Goal: Task Accomplishment & Management: Use online tool/utility

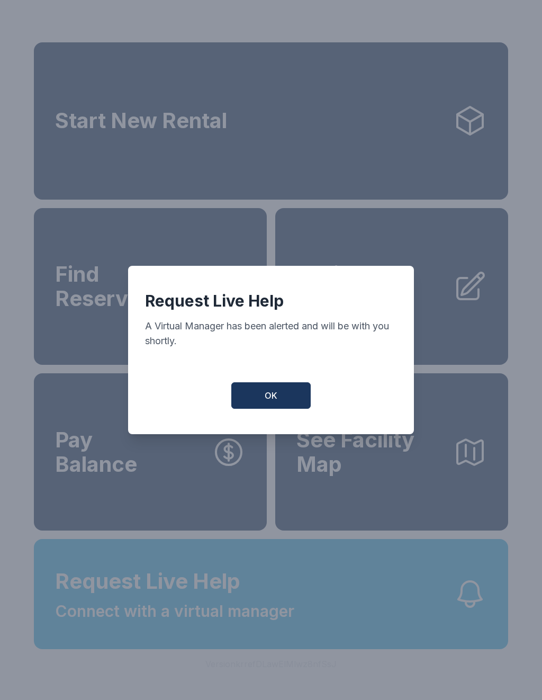
click at [278, 399] on button "OK" at bounding box center [270, 395] width 79 height 26
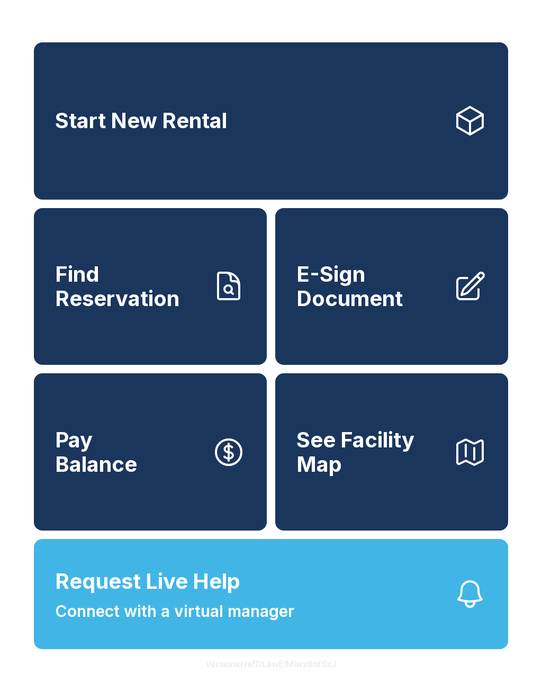
click at [264, 616] on span "Request Live Help Connect with a virtual manager" at bounding box center [174, 595] width 239 height 58
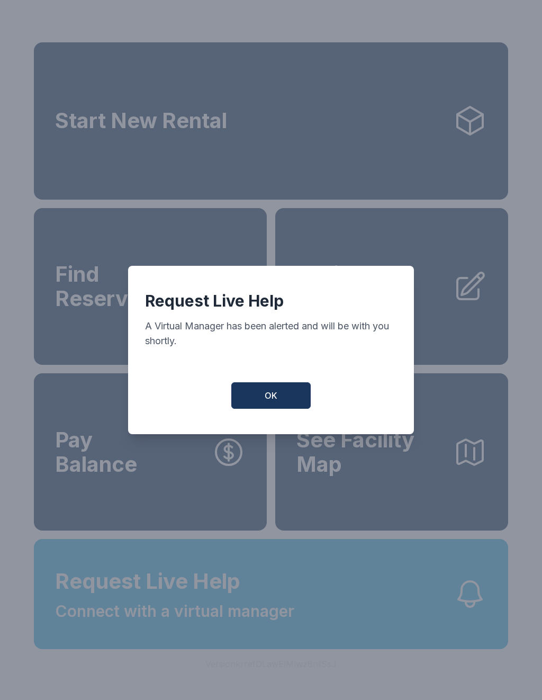
click at [279, 398] on button "OK" at bounding box center [270, 395] width 79 height 26
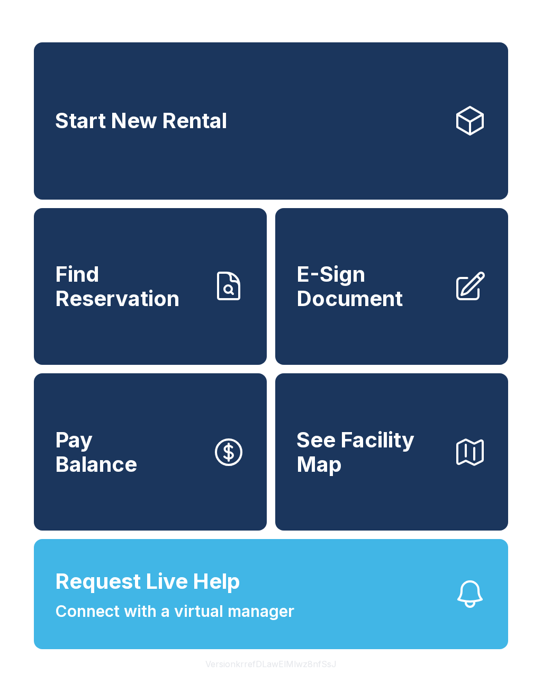
click at [259, 623] on span "Connect with a virtual manager" at bounding box center [174, 612] width 239 height 24
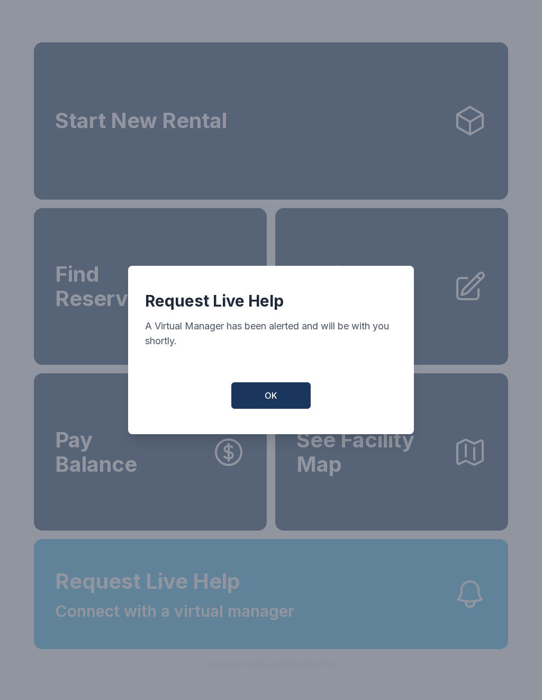
click at [286, 391] on button "OK" at bounding box center [270, 395] width 79 height 26
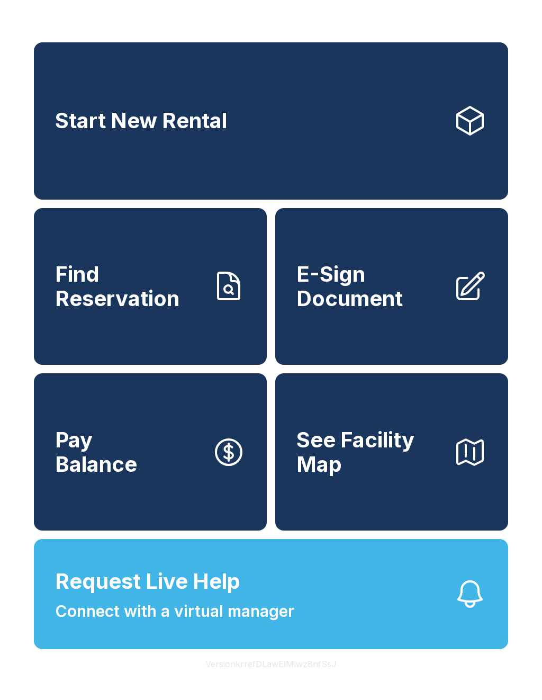
click at [372, 334] on link "E-Sign Document" at bounding box center [391, 286] width 233 height 157
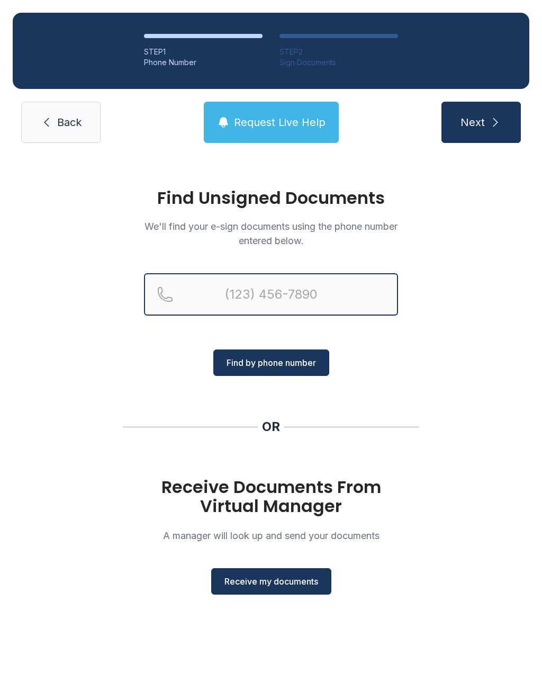
click at [246, 292] on input "Reservation phone number" at bounding box center [271, 294] width 254 height 42
click at [476, 420] on div "Find Unsigned Documents We'll find your e-sign documents using the phone number…" at bounding box center [271, 396] width 542 height 481
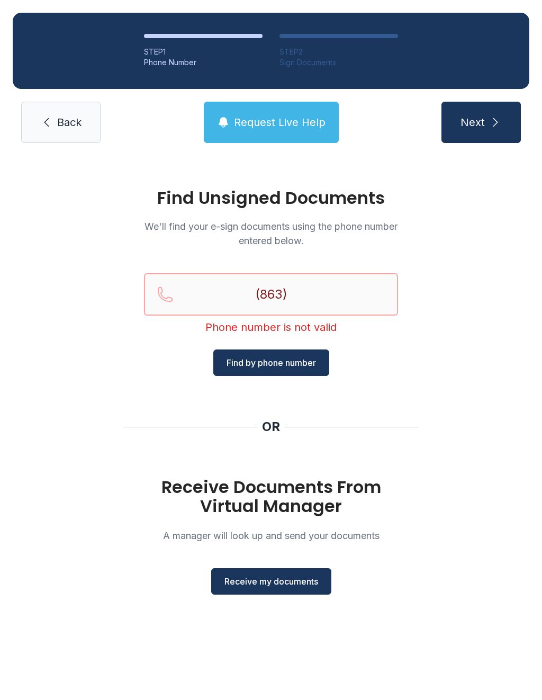
click at [316, 293] on input "(863)" at bounding box center [271, 294] width 254 height 42
type input "("
click at [480, 407] on div "Find Unsigned Documents We'll find your e-sign documents using the phone number…" at bounding box center [271, 396] width 542 height 481
click at [276, 579] on span "Receive my documents" at bounding box center [272, 581] width 94 height 13
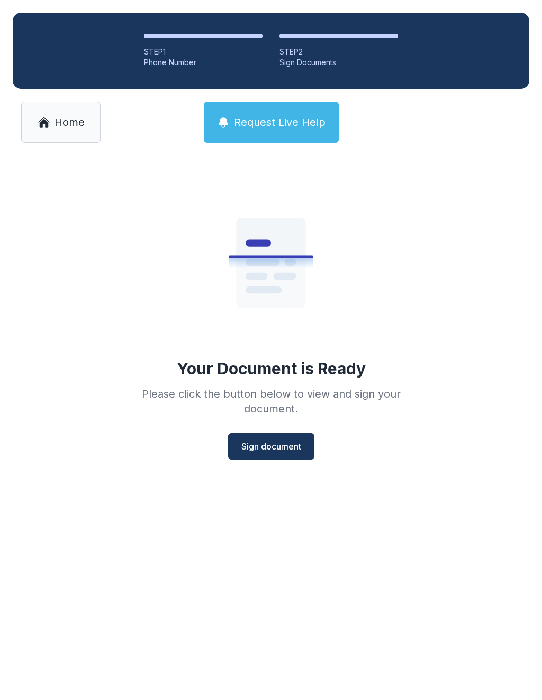
click at [269, 444] on span "Sign document" at bounding box center [271, 446] width 60 height 13
click at [60, 121] on span "Home" at bounding box center [70, 122] width 30 height 15
